Goal: Task Accomplishment & Management: Use online tool/utility

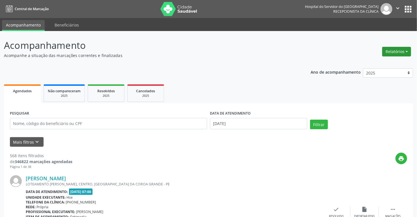
click at [398, 50] on button "Relatórios" at bounding box center [396, 52] width 29 height 10
click at [372, 63] on link "Agendamentos" at bounding box center [380, 64] width 61 height 8
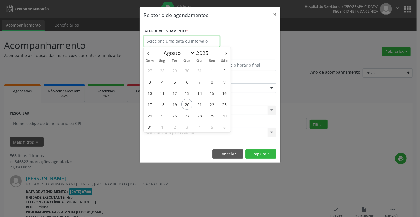
click at [198, 42] on input "text" at bounding box center [182, 41] width 76 height 11
click at [187, 106] on span "20" at bounding box center [186, 104] width 11 height 11
type input "[DATE]"
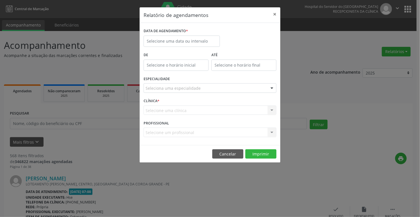
click at [185, 103] on div "CLÍNICA * Selecione uma clínica Nenhum resultado encontrado para: " " Não há ne…" at bounding box center [210, 108] width 136 height 22
type input "12:00"
click at [190, 63] on input "12:00" at bounding box center [176, 65] width 65 height 11
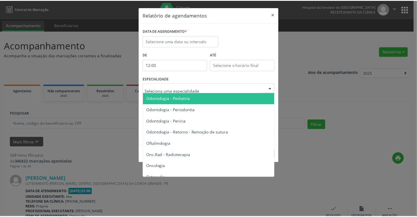
scroll to position [791, 0]
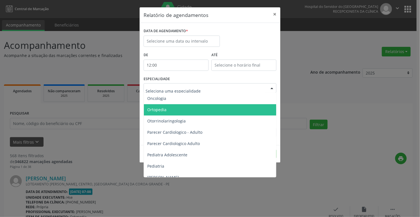
click at [228, 110] on span "Ortopedia" at bounding box center [210, 109] width 133 height 11
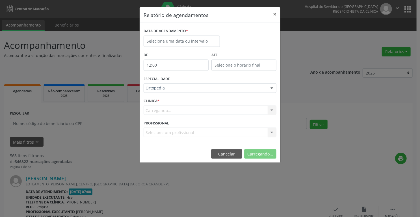
click at [181, 132] on div "Selecione um profissional Nenhum resultado encontrado para: " " Não há nenhuma …" at bounding box center [210, 133] width 133 height 10
click at [172, 109] on div "Carregando... Nenhum resultado encontrado para: " " Não há nenhuma opção para s…" at bounding box center [210, 111] width 133 height 10
click at [257, 151] on button "Imprimir" at bounding box center [260, 154] width 31 height 10
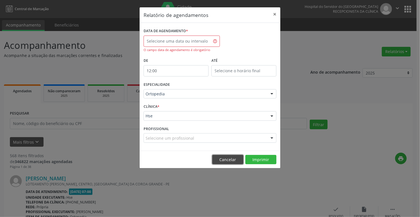
click at [226, 158] on button "Cancelar" at bounding box center [227, 160] width 31 height 10
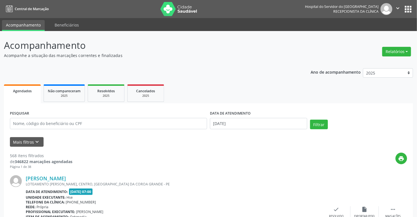
scroll to position [90, 0]
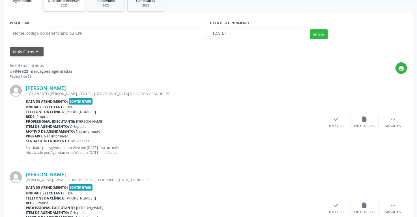
drag, startPoint x: 38, startPoint y: 23, endPoint x: 66, endPoint y: 15, distance: 28.7
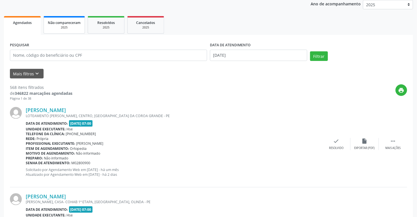
scroll to position [45, 0]
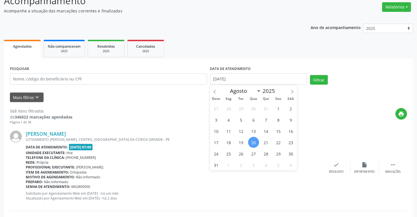
select select "8"
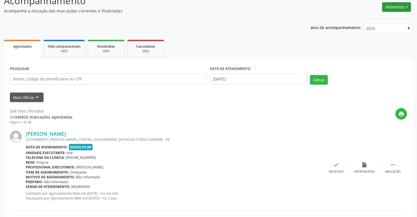
click at [391, 2] on button "Relatórios" at bounding box center [396, 7] width 29 height 10
click at [375, 20] on link "Agendamentos" at bounding box center [380, 19] width 61 height 8
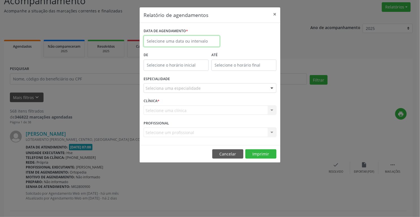
click at [170, 40] on input "text" at bounding box center [182, 41] width 76 height 11
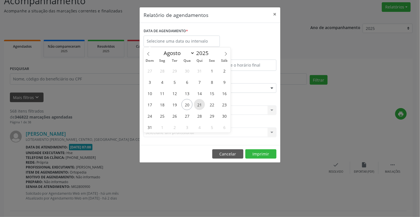
click at [199, 105] on span "21" at bounding box center [199, 104] width 11 height 11
type input "21/08/2025"
click at [199, 105] on span "21" at bounding box center [199, 104] width 11 height 11
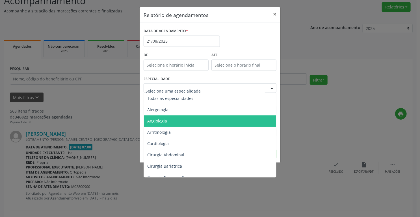
click at [172, 119] on span "Angiologia" at bounding box center [210, 121] width 133 height 11
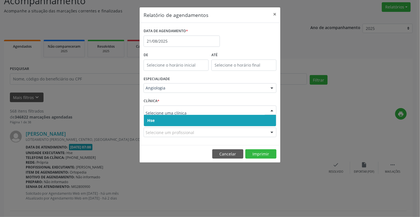
click at [271, 110] on div at bounding box center [272, 111] width 8 height 10
click at [271, 109] on div at bounding box center [272, 111] width 8 height 10
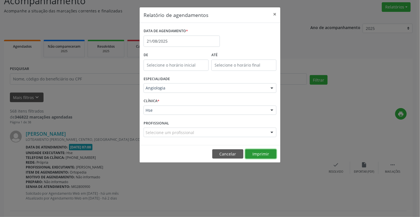
click at [263, 154] on button "Imprimir" at bounding box center [260, 154] width 31 height 10
click at [275, 15] on button "×" at bounding box center [274, 14] width 11 height 14
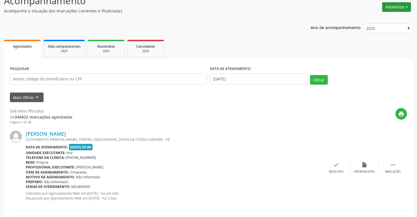
click at [396, 6] on button "Relatórios" at bounding box center [396, 7] width 29 height 10
click at [374, 19] on link "Agendamentos" at bounding box center [380, 19] width 61 height 8
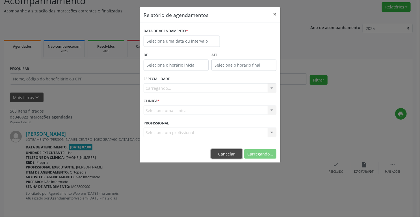
click at [228, 152] on button "Cancelar" at bounding box center [226, 154] width 31 height 10
